Goal: Task Accomplishment & Management: Complete application form

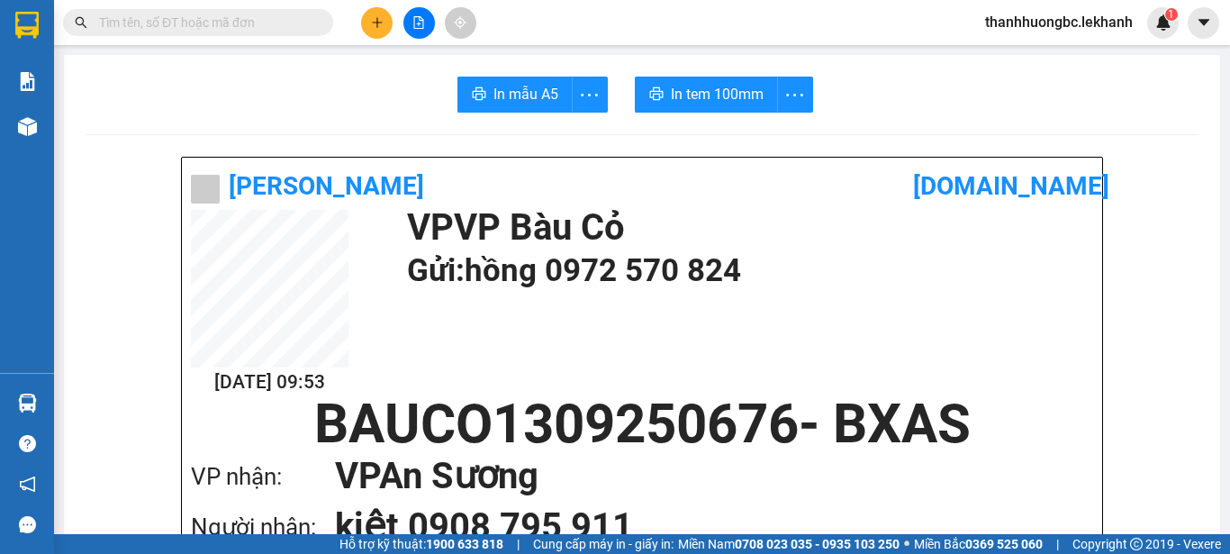
scroll to position [1350, 0]
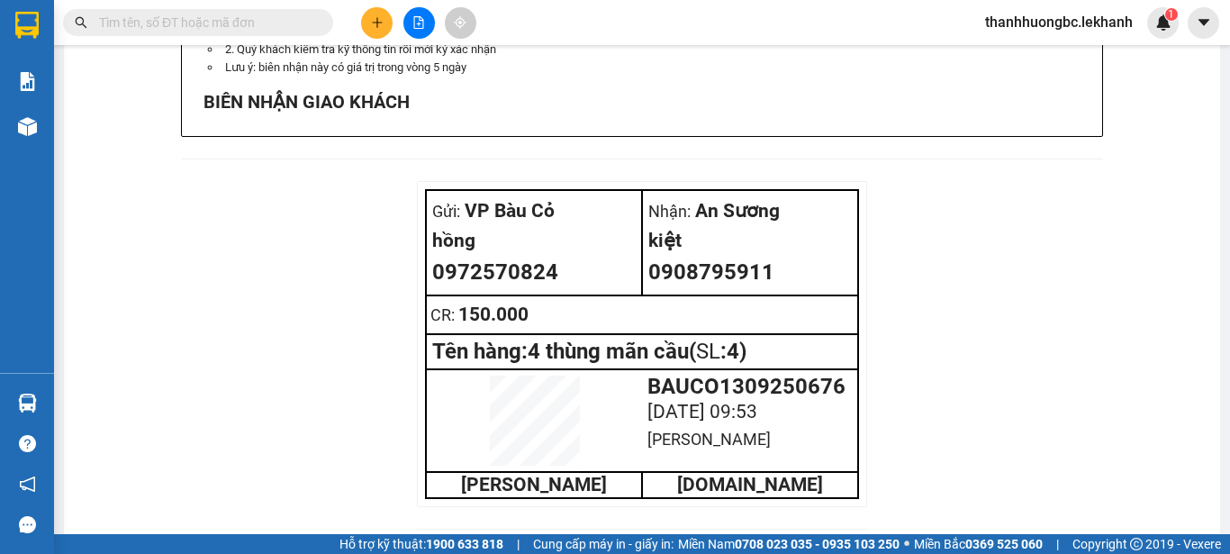
click at [372, 12] on button at bounding box center [377, 23] width 32 height 32
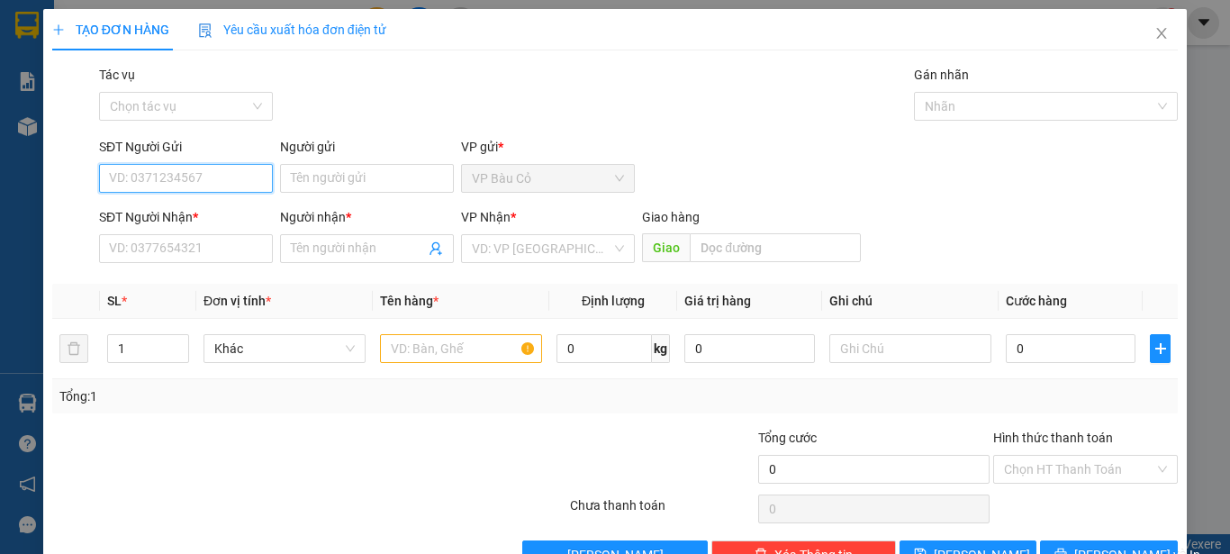
click at [245, 177] on input "SĐT Người Gửi" at bounding box center [186, 178] width 174 height 29
click at [189, 185] on input "SĐT Người Gửi" at bounding box center [186, 178] width 174 height 29
click at [224, 212] on div "0972570824 - hồng" at bounding box center [184, 214] width 150 height 20
type input "0972570824"
type input "hồng"
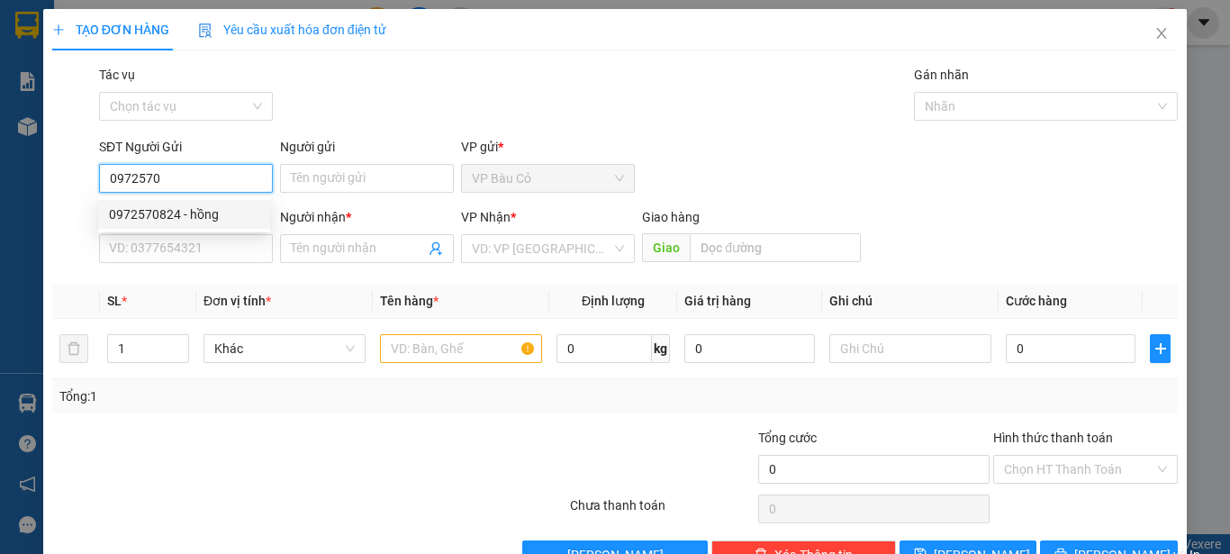
type input "0908795911"
type input "kiệt"
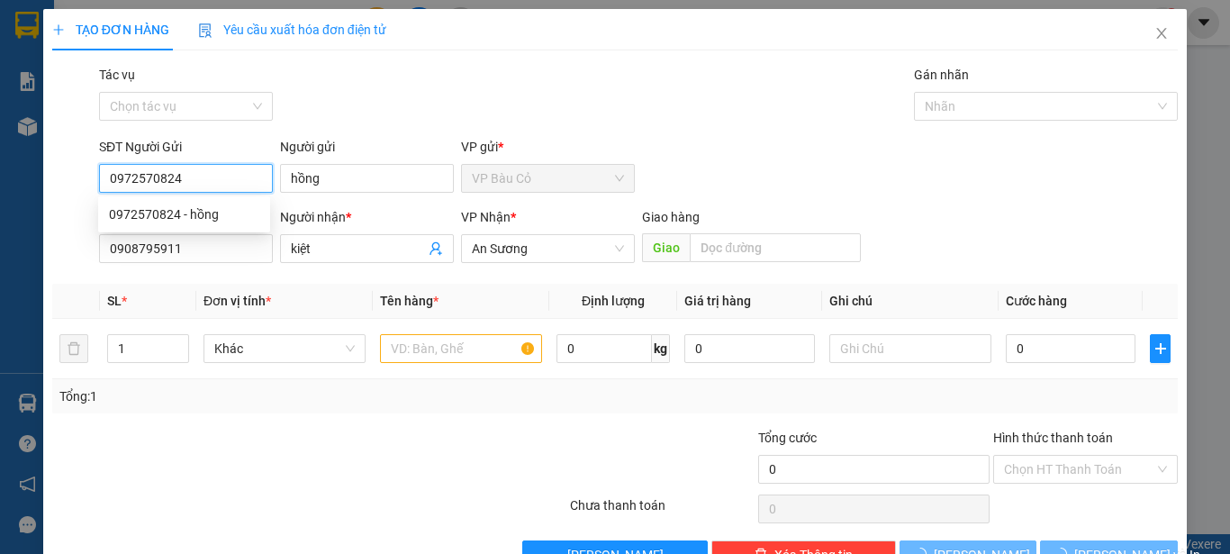
type input "150.000"
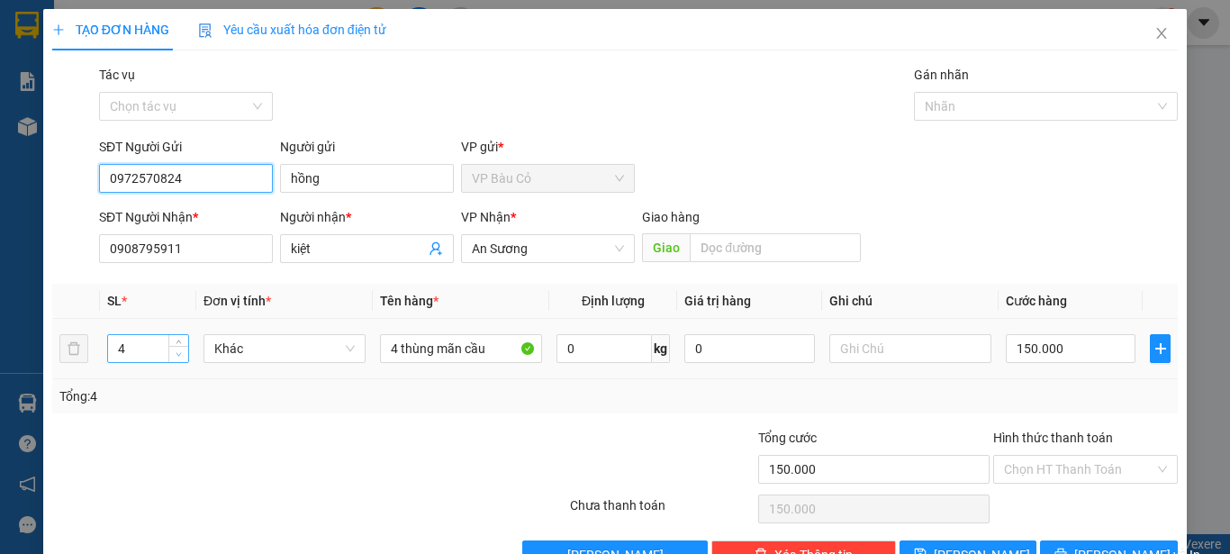
type input "0972570824"
click at [176, 356] on icon "down" at bounding box center [179, 354] width 6 height 6
type input "2"
click at [176, 356] on icon "down" at bounding box center [179, 354] width 6 height 6
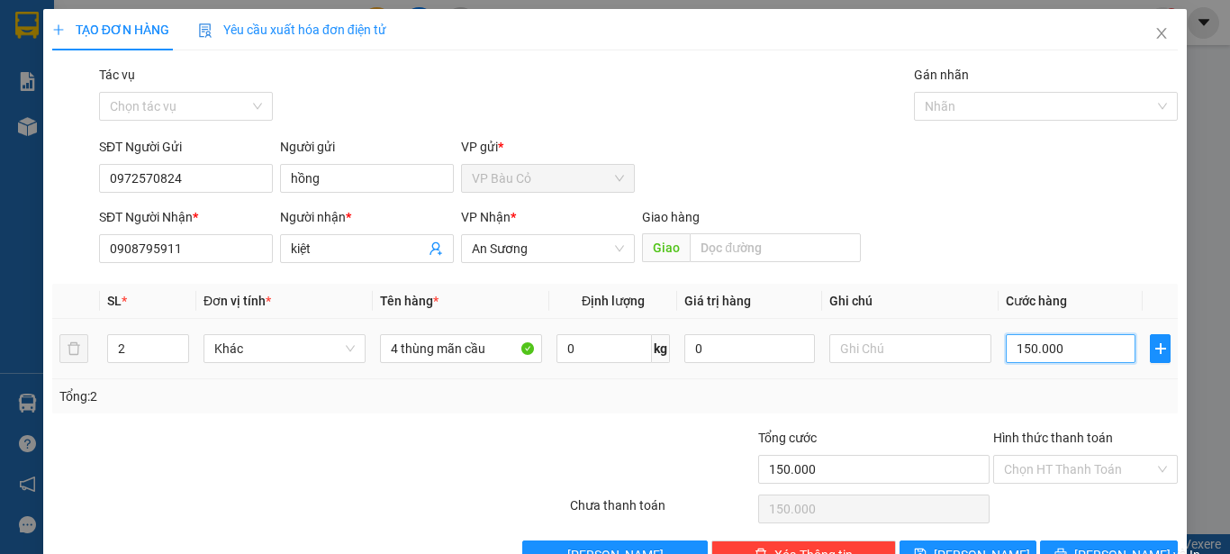
click at [1058, 350] on input "150.000" at bounding box center [1071, 348] width 130 height 29
type input "7"
type input "70"
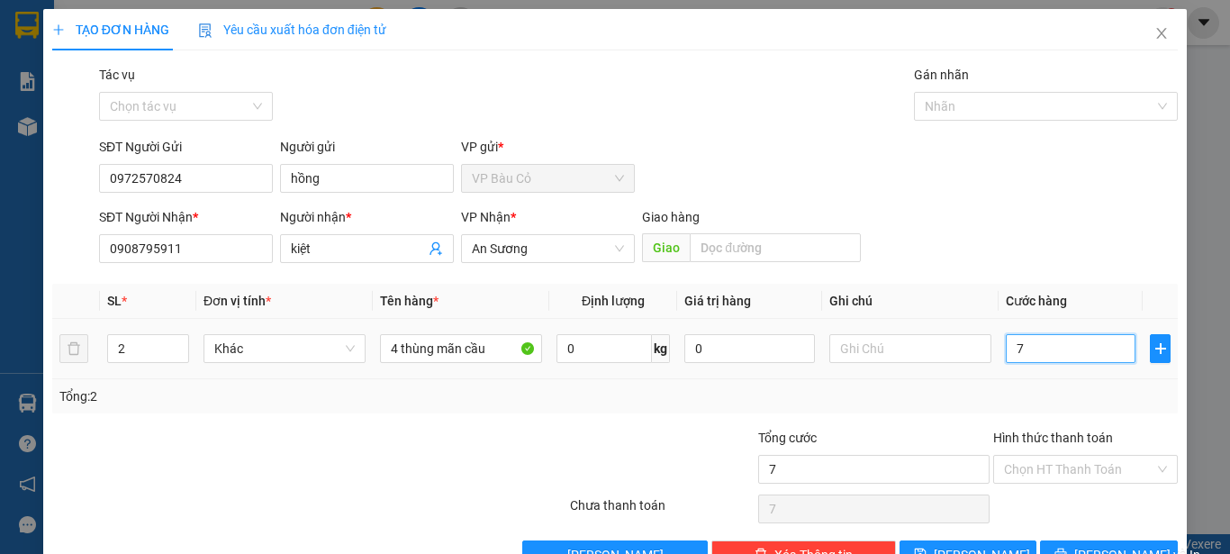
type input "70"
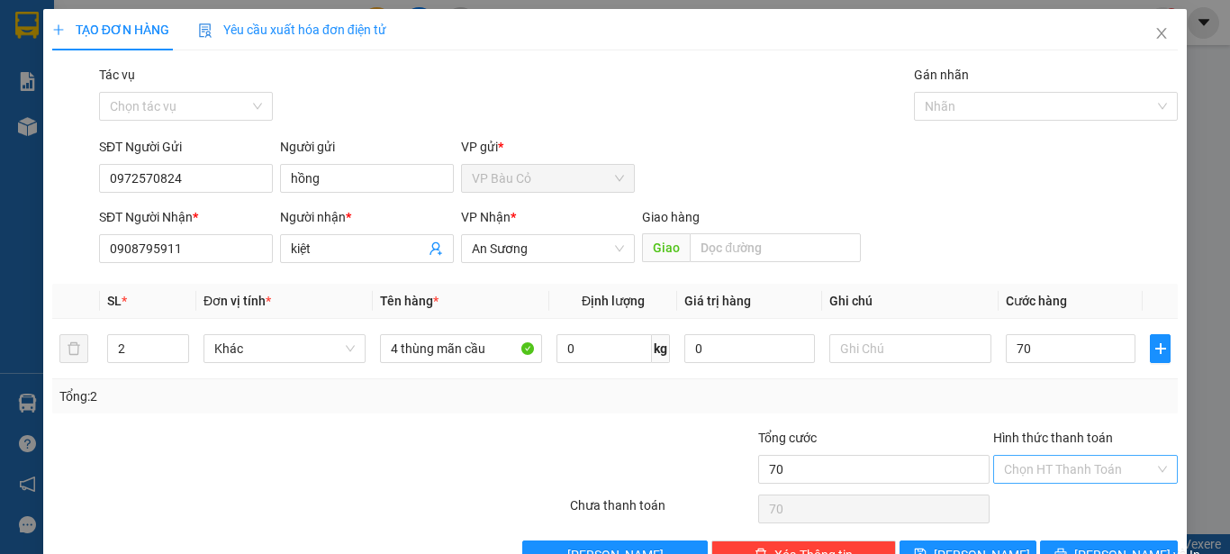
type input "70.000"
click at [1021, 462] on input "Hình thức thanh toán" at bounding box center [1079, 468] width 150 height 27
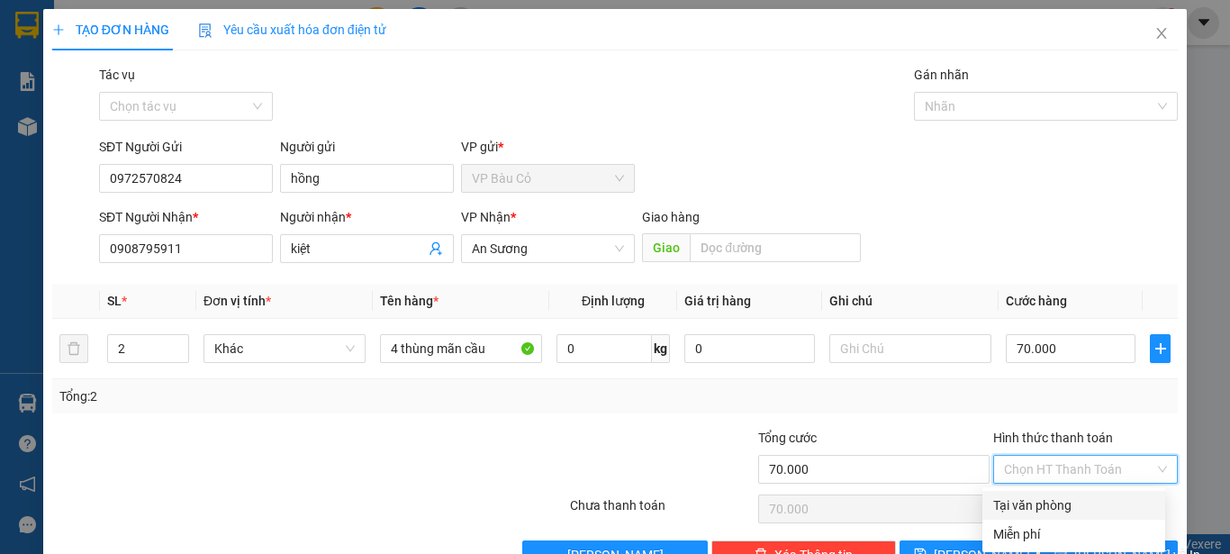
click at [1027, 502] on div "Tại văn phòng" at bounding box center [1073, 505] width 161 height 20
type input "0"
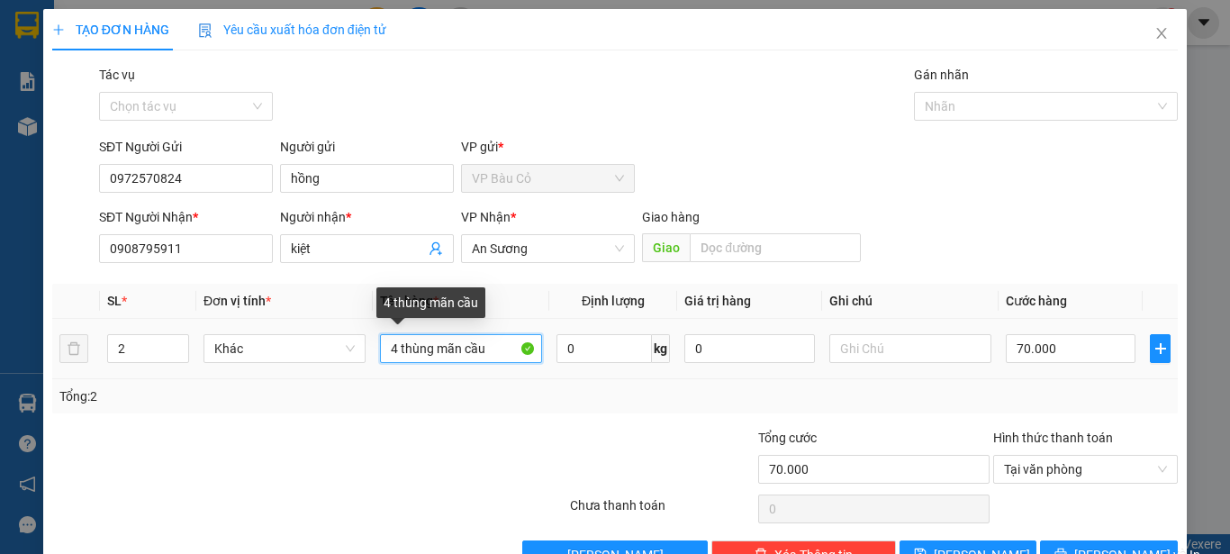
click at [387, 352] on input "4 thùng mãn cầu" at bounding box center [461, 348] width 162 height 29
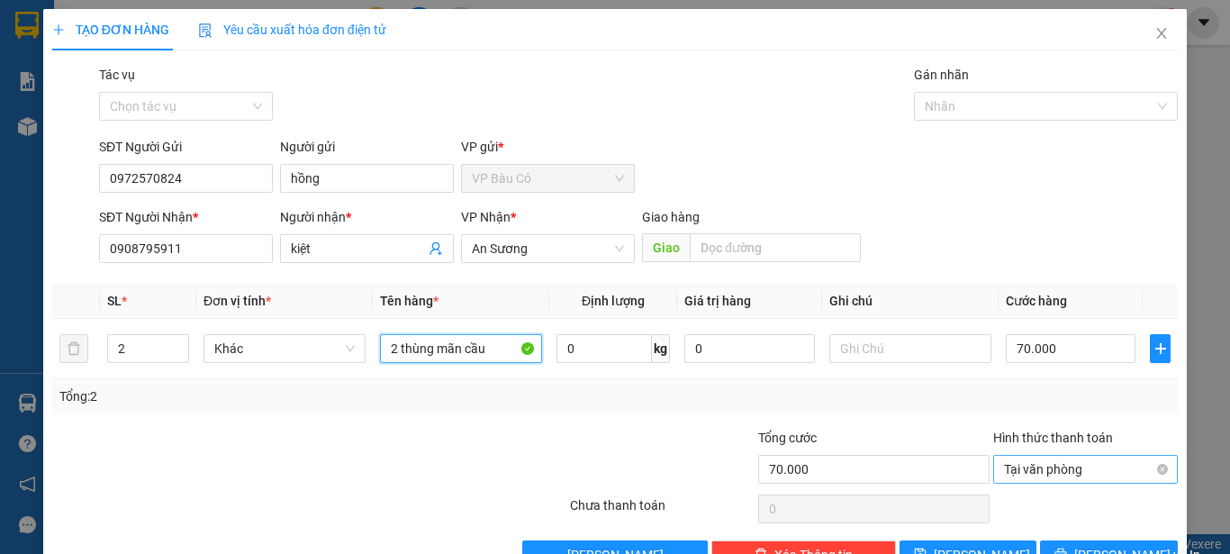
click at [1083, 469] on span "Tại văn phòng" at bounding box center [1085, 468] width 163 height 27
type input "2 thùng mãn cầu"
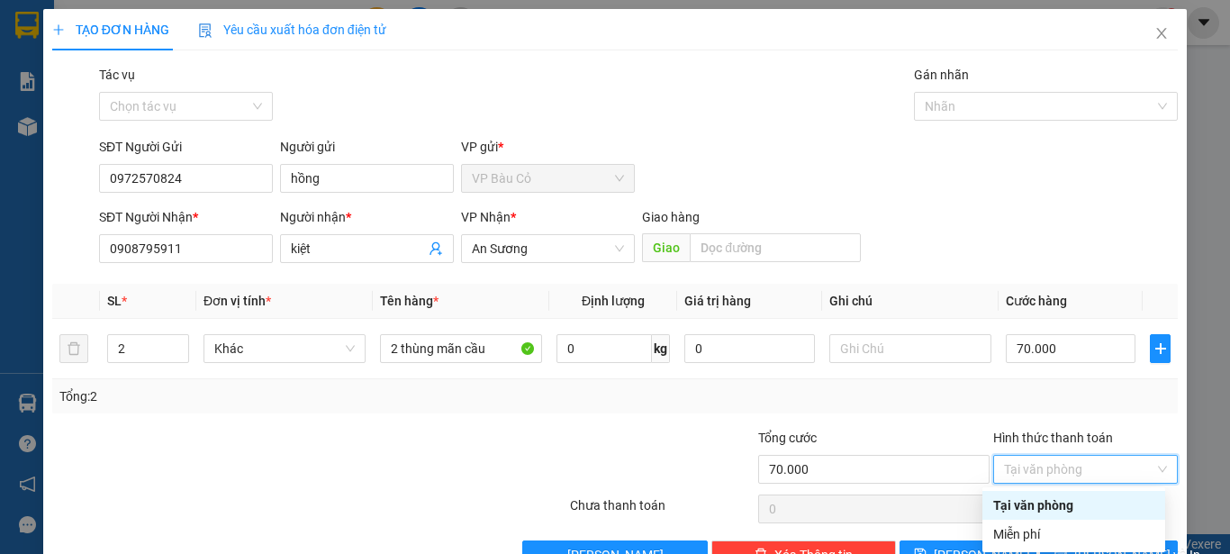
click at [1066, 492] on div "Tại văn phòng" at bounding box center [1073, 505] width 183 height 29
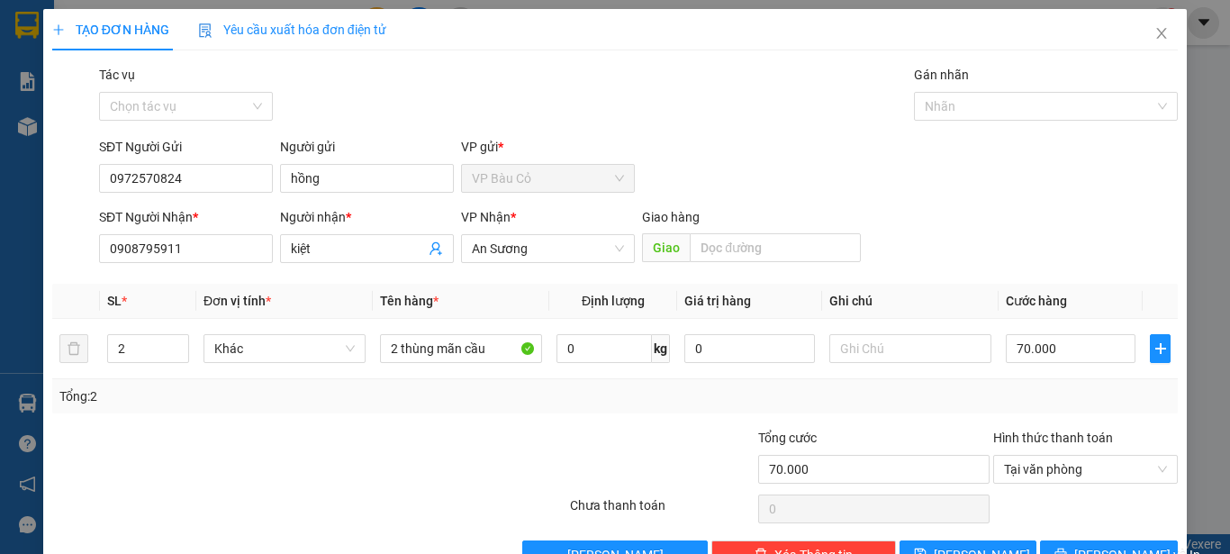
click at [965, 382] on div "Tổng: 2" at bounding box center [614, 396] width 1125 height 34
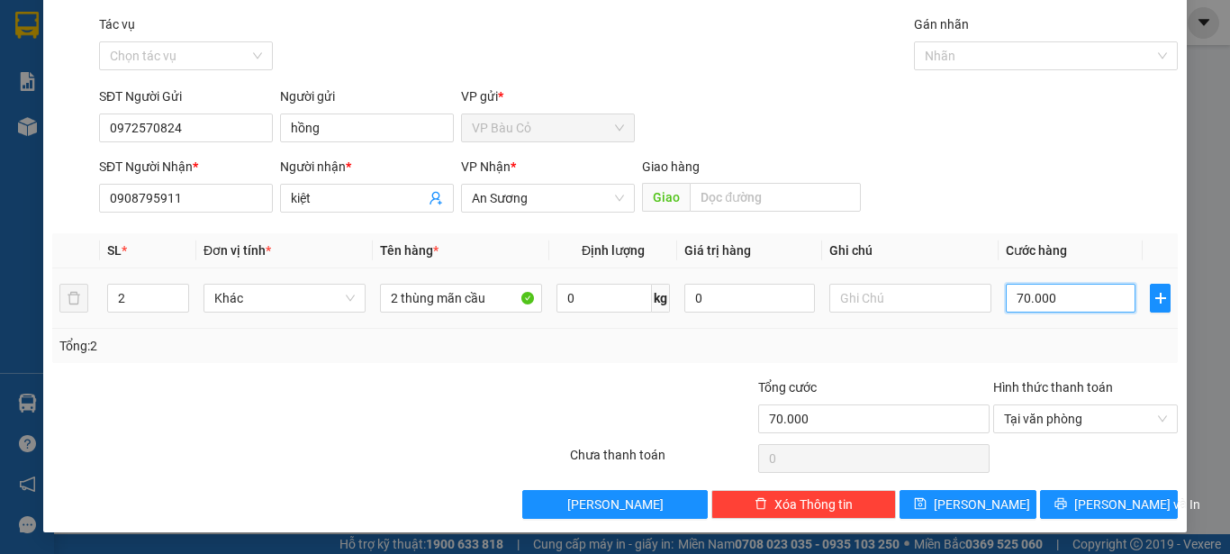
click at [1015, 295] on input "70.000" at bounding box center [1071, 298] width 130 height 29
click at [988, 356] on div "Tổng: 2" at bounding box center [614, 346] width 1125 height 34
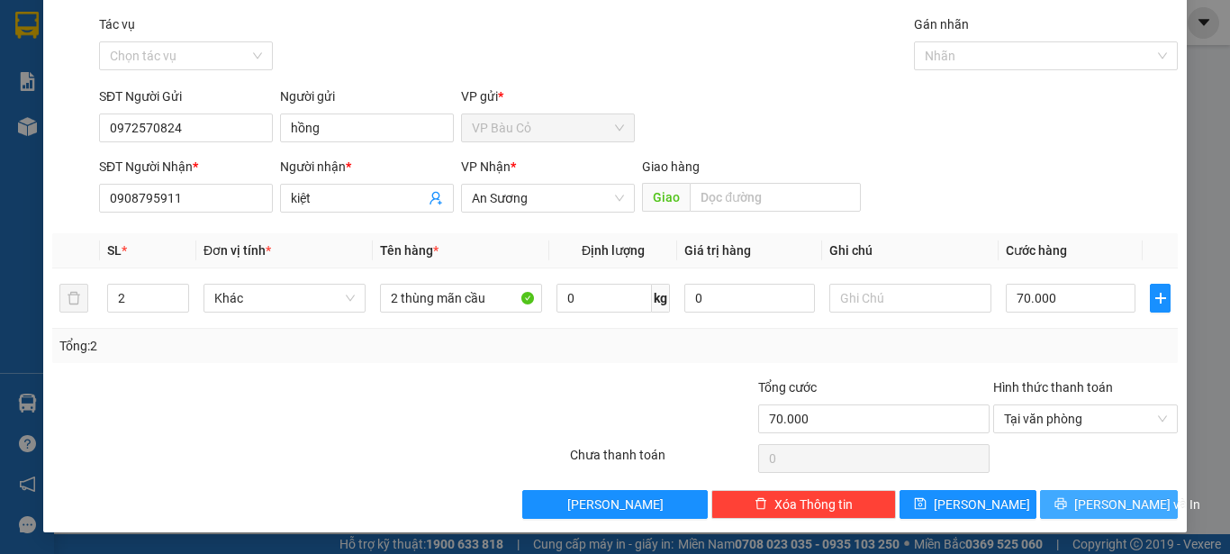
click at [1105, 506] on span "[PERSON_NAME] và In" at bounding box center [1137, 504] width 126 height 20
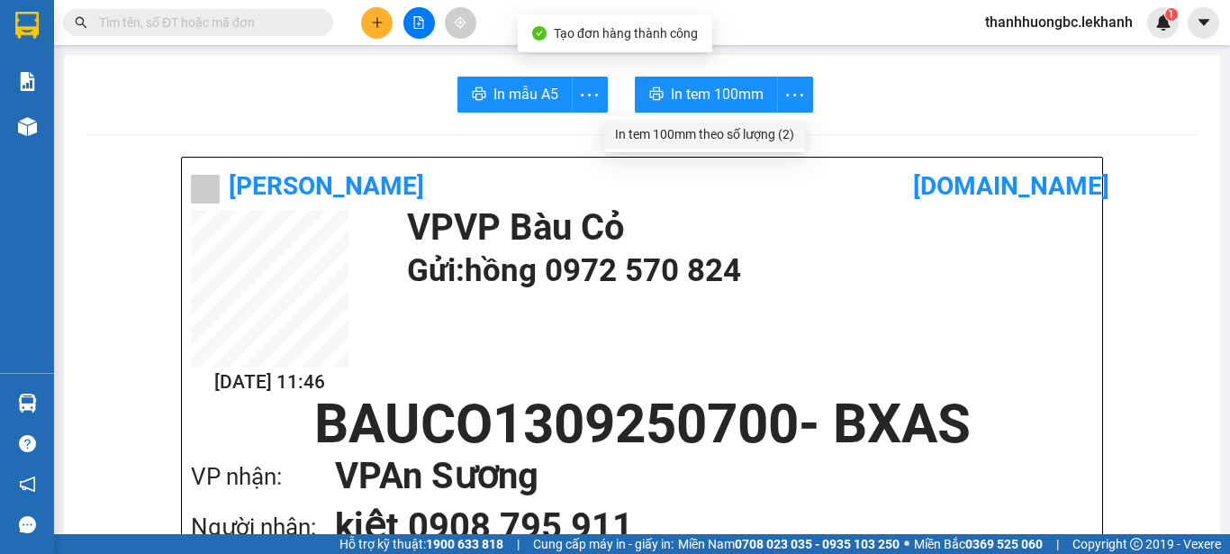
click at [780, 140] on div "In tem 100mm theo số lượng (2)" at bounding box center [704, 134] width 179 height 20
